Goal: Navigation & Orientation: Find specific page/section

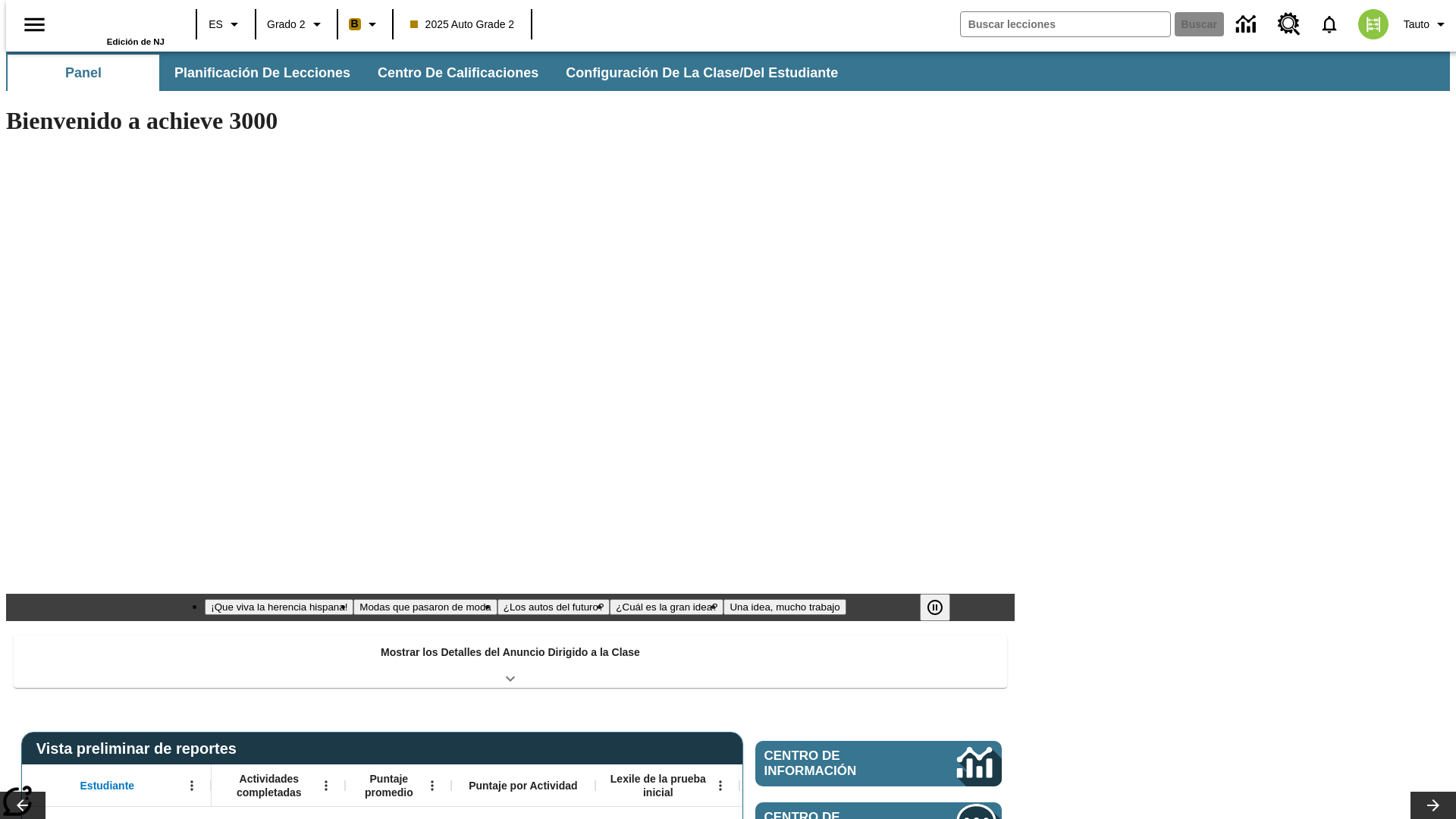
type input "-1"
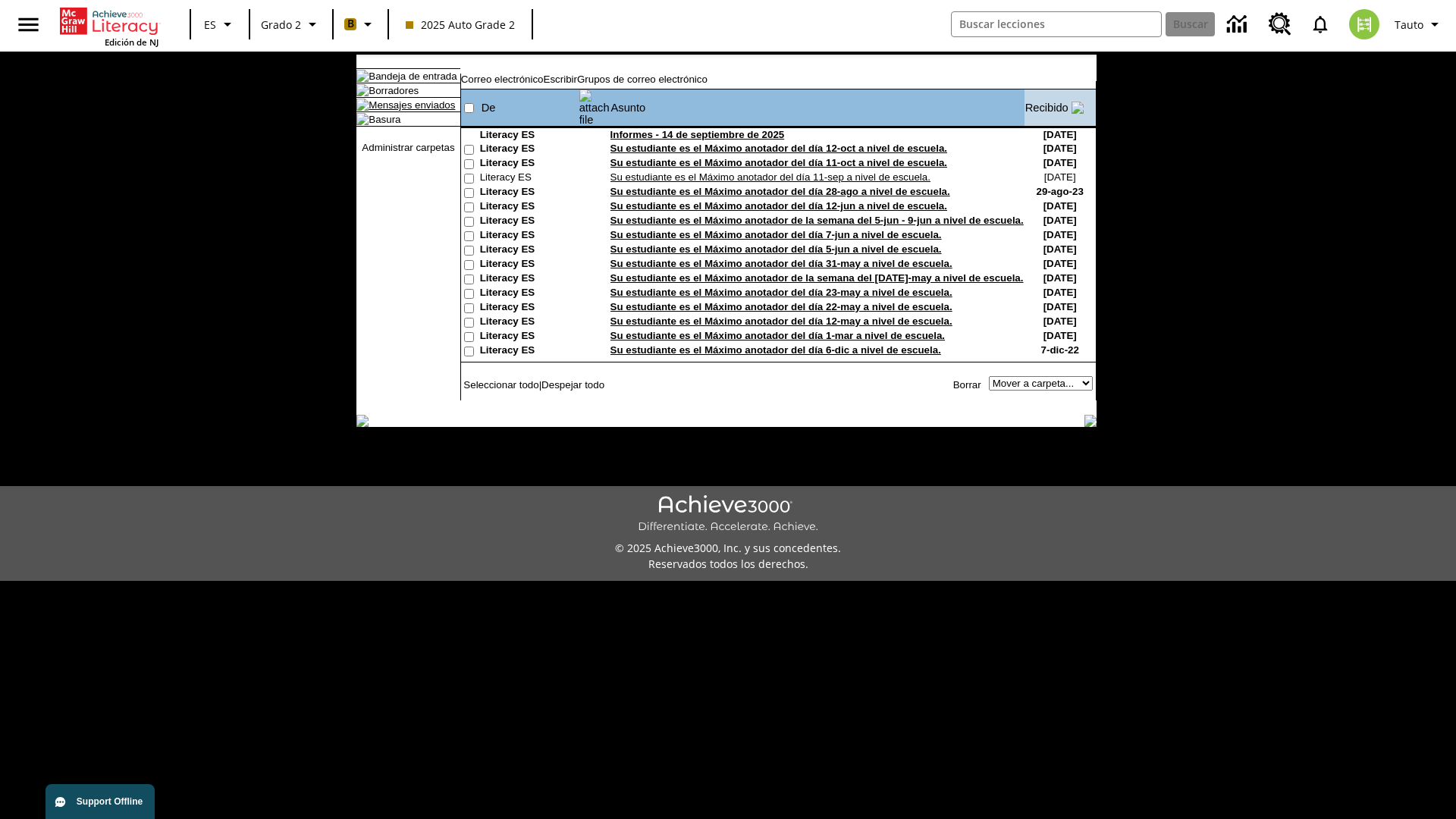
click at [404, 110] on link "Mensajes enviados" at bounding box center [411, 105] width 86 height 11
